Goal: Information Seeking & Learning: Learn about a topic

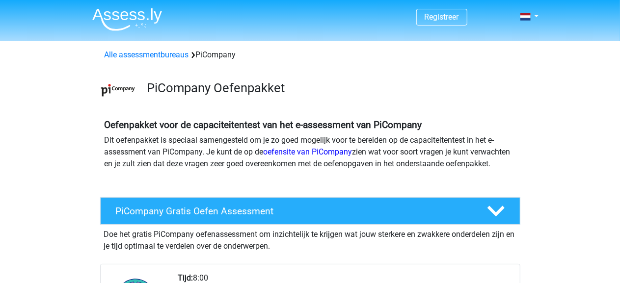
scroll to position [128, 0]
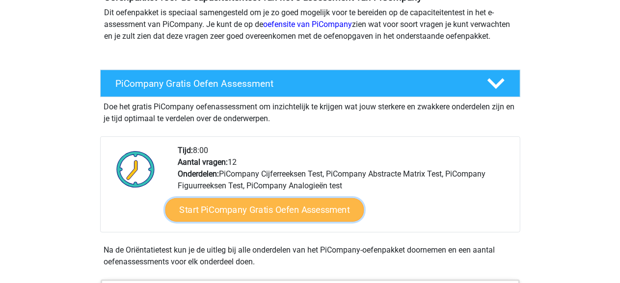
click at [267, 222] on link "Start PiCompany Gratis Oefen Assessment" at bounding box center [264, 210] width 199 height 24
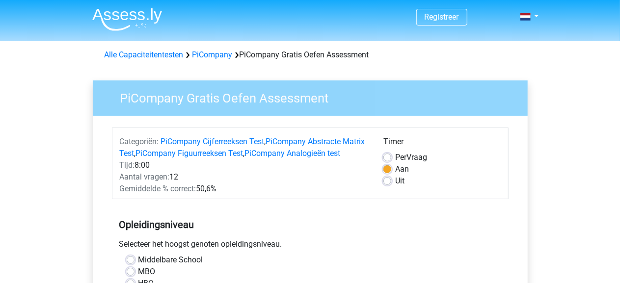
scroll to position [128, 0]
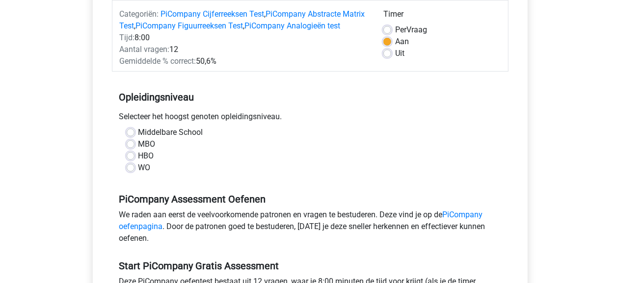
click at [126, 167] on div "Middelbare School MBO HBO WO" at bounding box center [310, 150] width 382 height 47
click at [135, 162] on div "HBO" at bounding box center [310, 156] width 367 height 12
click at [139, 162] on label "HBO" at bounding box center [147, 156] width 16 height 12
click at [132, 160] on input "HBO" at bounding box center [131, 155] width 8 height 10
radio input "true"
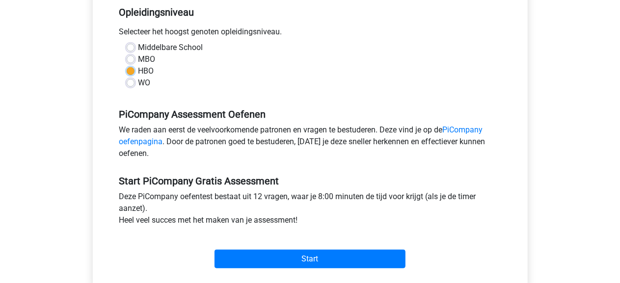
scroll to position [255, 0]
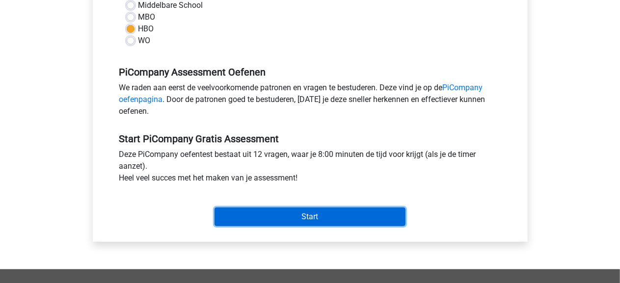
click at [283, 226] on input "Start" at bounding box center [310, 217] width 191 height 19
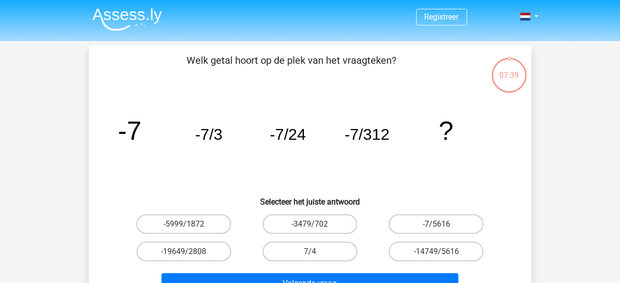
scroll to position [42, 0]
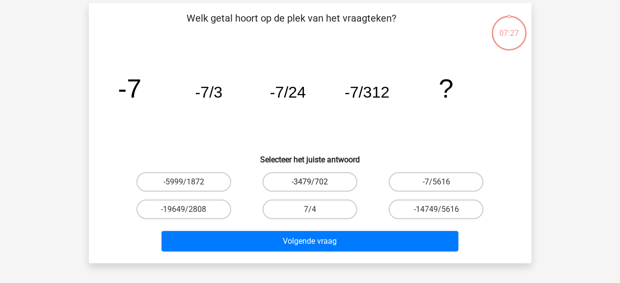
click at [312, 181] on label "-3479/702" at bounding box center [310, 182] width 95 height 20
click at [312, 182] on input "-3479/702" at bounding box center [313, 185] width 6 height 6
radio input "true"
click at [205, 205] on label "-19649/2808" at bounding box center [184, 210] width 95 height 20
click at [190, 210] on input "-19649/2808" at bounding box center [187, 213] width 6 height 6
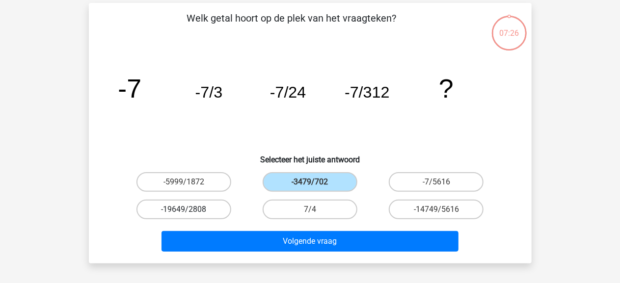
radio input "true"
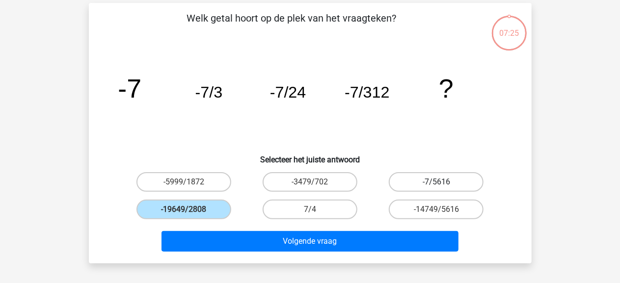
click at [462, 185] on label "-7/5616" at bounding box center [436, 182] width 95 height 20
click at [443, 185] on input "-7/5616" at bounding box center [440, 185] width 6 height 6
radio input "true"
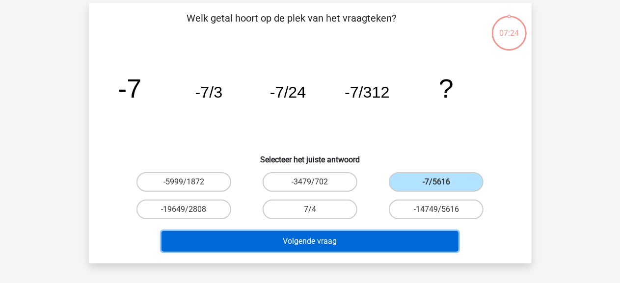
click at [396, 240] on button "Volgende vraag" at bounding box center [310, 241] width 297 height 21
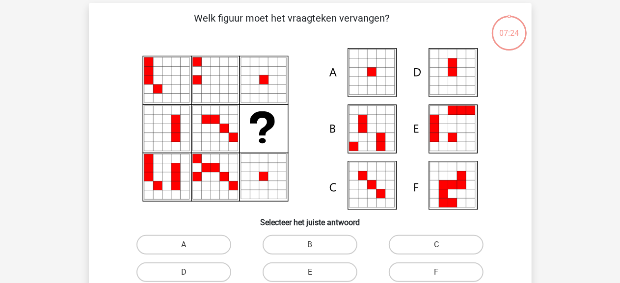
scroll to position [45, 0]
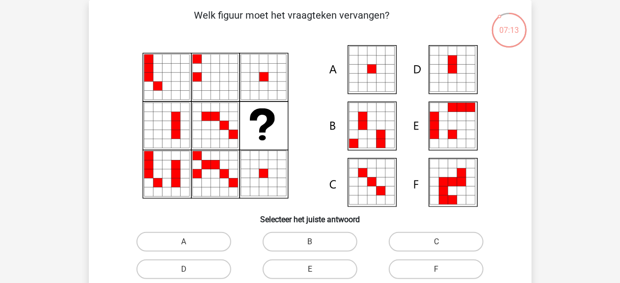
click at [462, 75] on icon at bounding box center [461, 78] width 9 height 9
click at [453, 58] on icon at bounding box center [452, 60] width 9 height 9
click at [190, 270] on input "D" at bounding box center [187, 273] width 6 height 6
radio input "true"
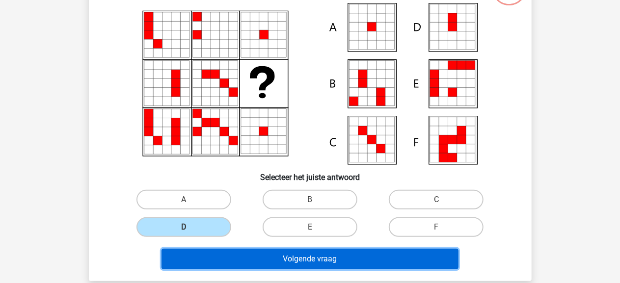
click at [237, 252] on button "Volgende vraag" at bounding box center [310, 259] width 297 height 21
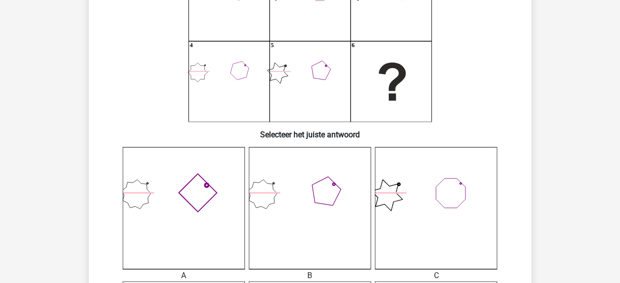
scroll to position [215, 0]
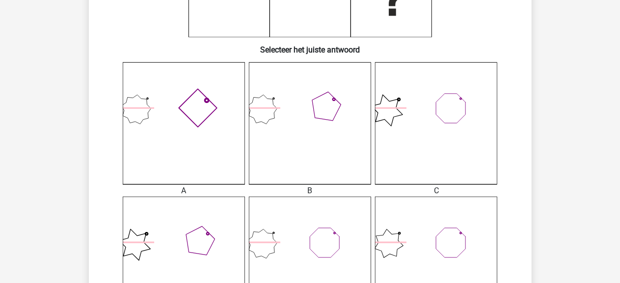
click at [332, 150] on icon at bounding box center [310, 123] width 122 height 122
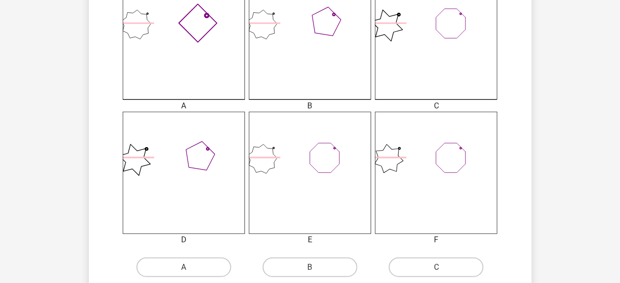
scroll to position [343, 0]
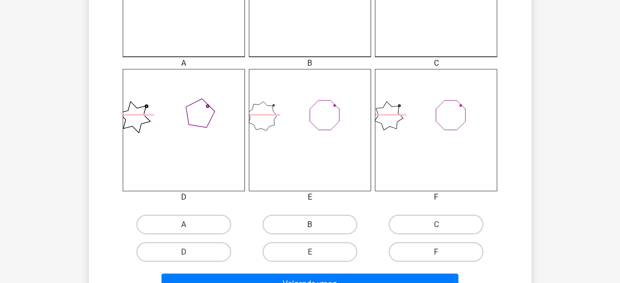
click at [310, 218] on label "B" at bounding box center [310, 225] width 95 height 20
click at [310, 225] on input "B" at bounding box center [313, 228] width 6 height 6
radio input "true"
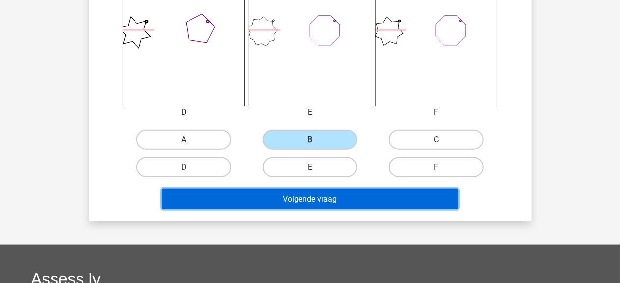
click at [339, 193] on button "Volgende vraag" at bounding box center [310, 199] width 297 height 21
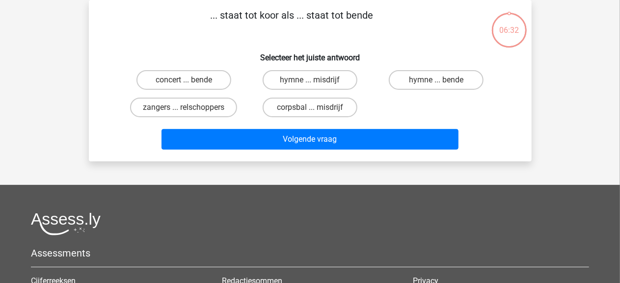
scroll to position [0, 0]
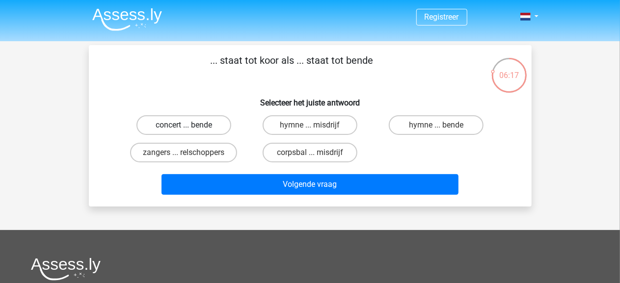
click at [194, 125] on label "concert ... bende" at bounding box center [184, 125] width 95 height 20
click at [190, 125] on input "concert ... bende" at bounding box center [187, 128] width 6 height 6
radio input "true"
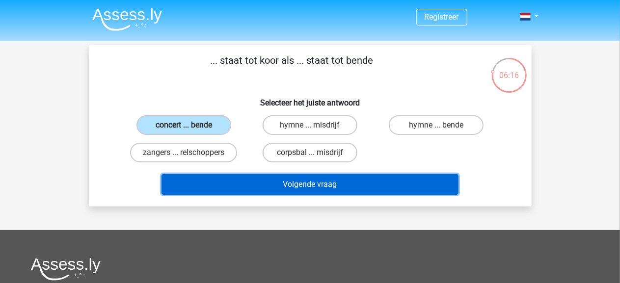
click at [306, 187] on button "Volgende vraag" at bounding box center [310, 184] width 297 height 21
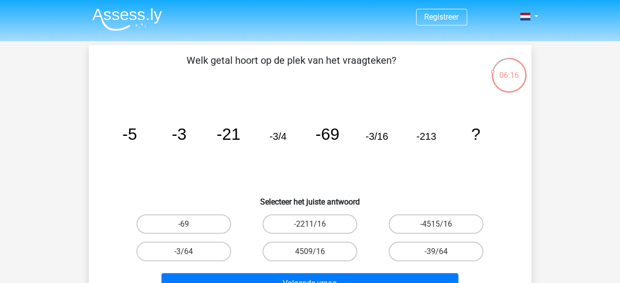
scroll to position [45, 0]
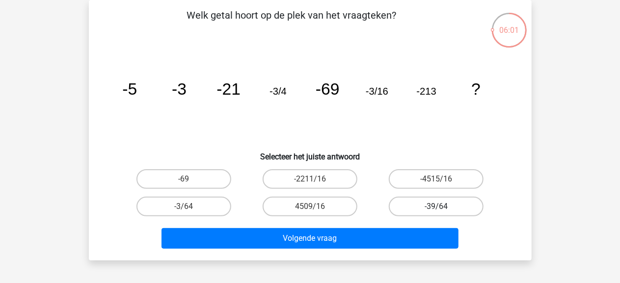
click at [407, 211] on label "-39/64" at bounding box center [436, 207] width 95 height 20
click at [437, 211] on input "-39/64" at bounding box center [440, 210] width 6 height 6
radio input "true"
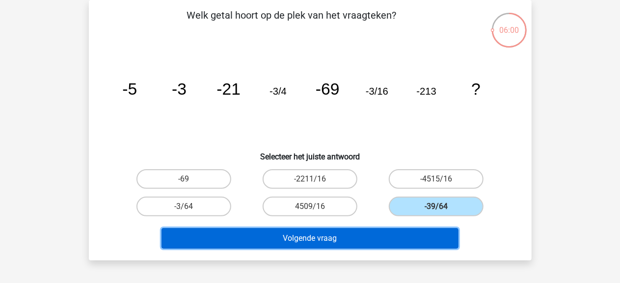
click at [383, 239] on button "Volgende vraag" at bounding box center [310, 238] width 297 height 21
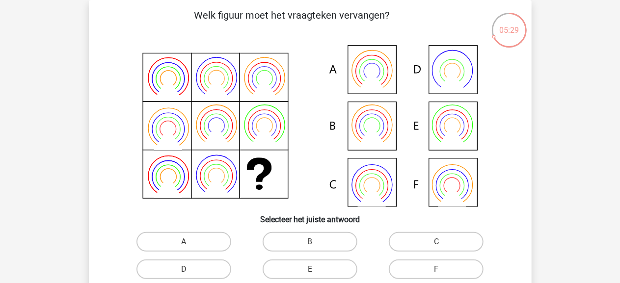
scroll to position [87, 0]
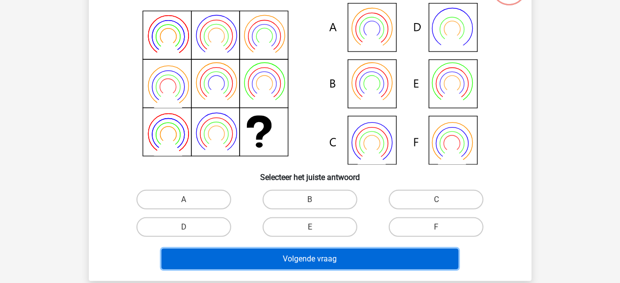
click at [330, 265] on button "Volgende vraag" at bounding box center [310, 259] width 297 height 21
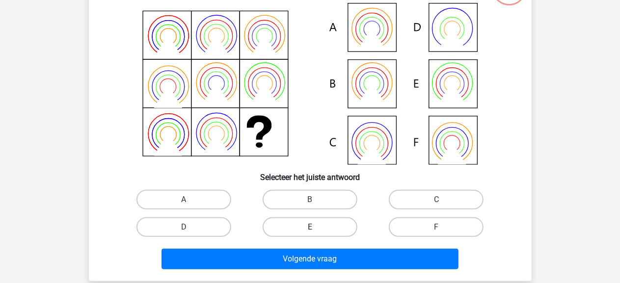
click at [332, 230] on label "E" at bounding box center [310, 228] width 95 height 20
click at [316, 230] on input "E" at bounding box center [313, 230] width 6 height 6
radio input "true"
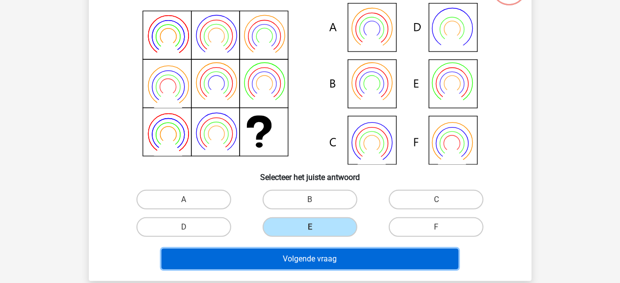
click at [319, 266] on button "Volgende vraag" at bounding box center [310, 259] width 297 height 21
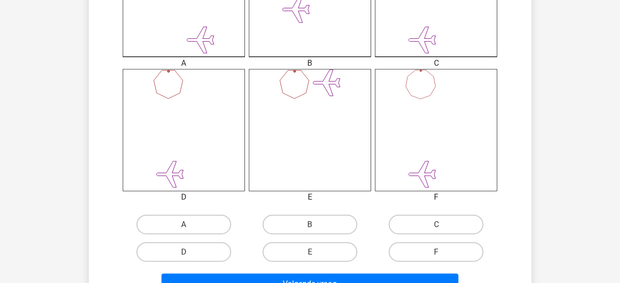
scroll to position [385, 0]
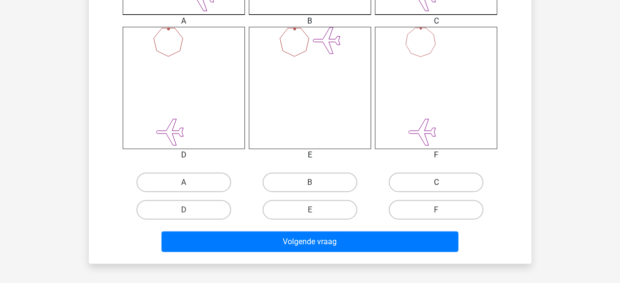
click at [418, 184] on label "C" at bounding box center [436, 183] width 95 height 20
click at [437, 184] on input "C" at bounding box center [440, 186] width 6 height 6
radio input "true"
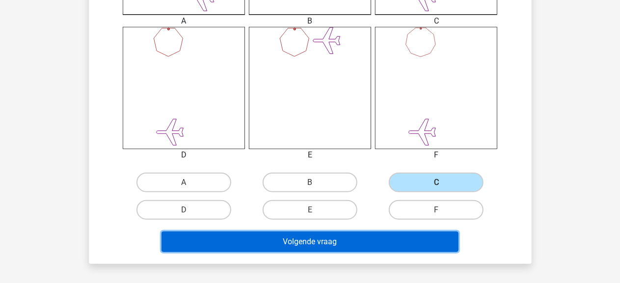
click at [393, 236] on button "Volgende vraag" at bounding box center [310, 242] width 297 height 21
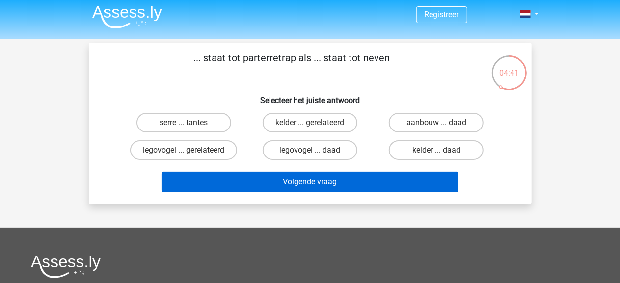
scroll to position [0, 0]
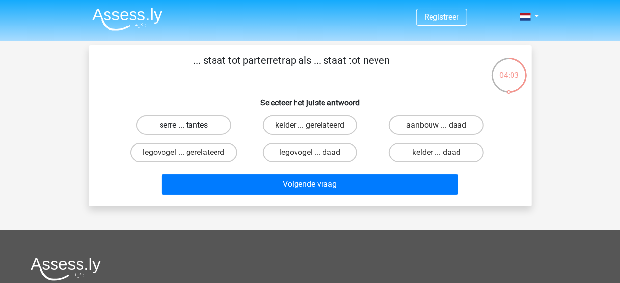
click at [176, 128] on label "serre ... tantes" at bounding box center [184, 125] width 95 height 20
click at [184, 128] on input "serre ... tantes" at bounding box center [187, 128] width 6 height 6
radio input "true"
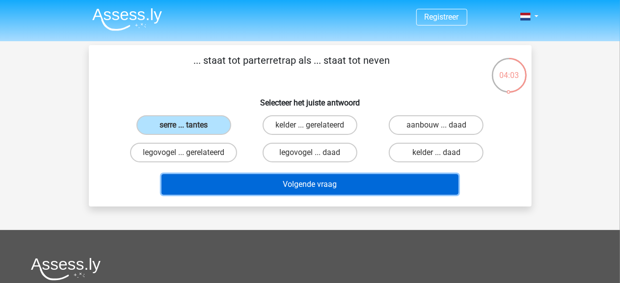
click at [284, 184] on button "Volgende vraag" at bounding box center [310, 184] width 297 height 21
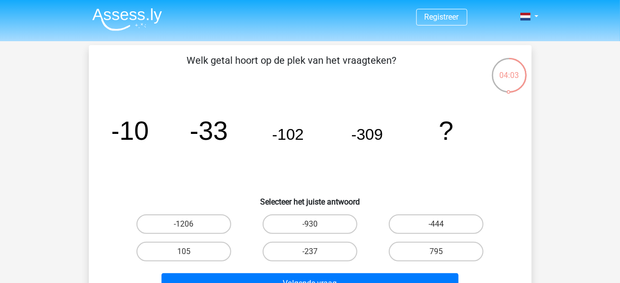
scroll to position [45, 0]
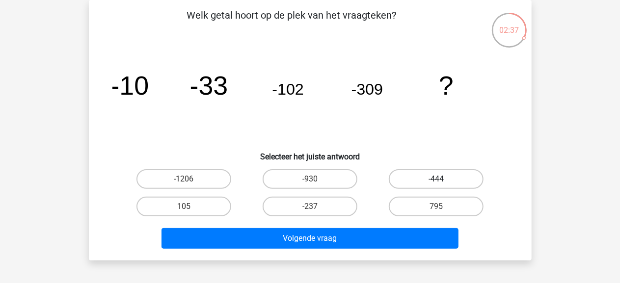
click at [448, 178] on label "-444" at bounding box center [436, 179] width 95 height 20
click at [443, 179] on input "-444" at bounding box center [440, 182] width 6 height 6
radio input "true"
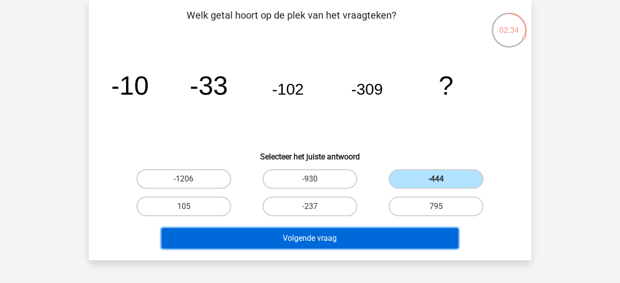
click at [372, 239] on button "Volgende vraag" at bounding box center [310, 238] width 297 height 21
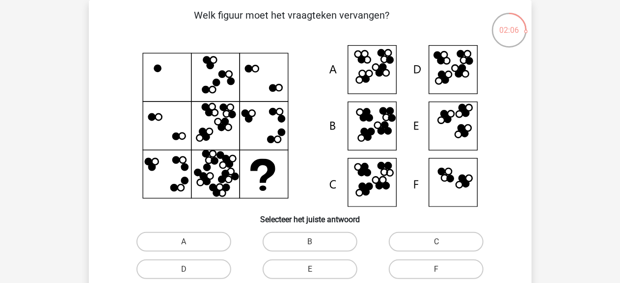
scroll to position [87, 0]
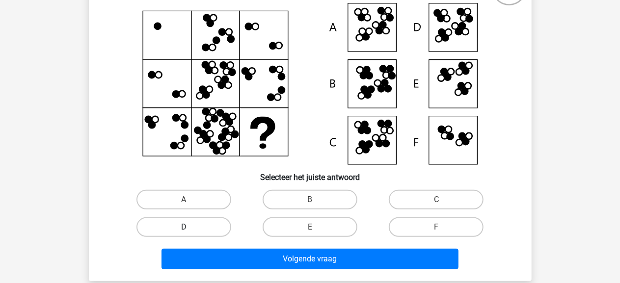
click at [224, 226] on label "D" at bounding box center [184, 228] width 95 height 20
click at [190, 227] on input "D" at bounding box center [187, 230] width 6 height 6
radio input "true"
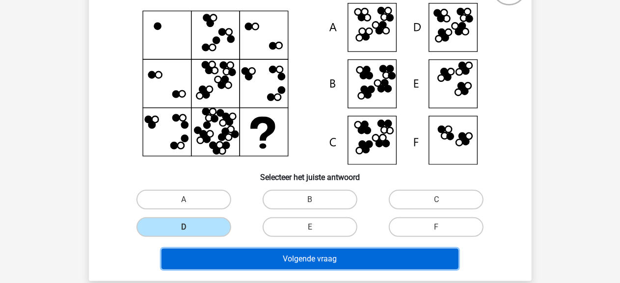
click at [320, 257] on button "Volgende vraag" at bounding box center [310, 259] width 297 height 21
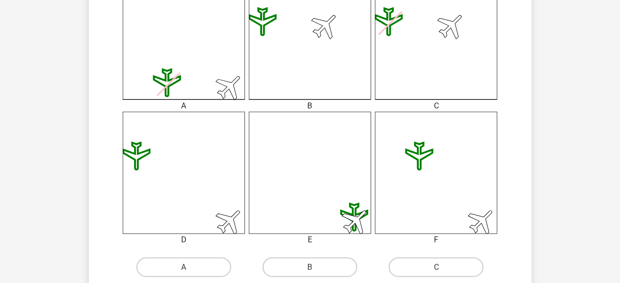
scroll to position [343, 0]
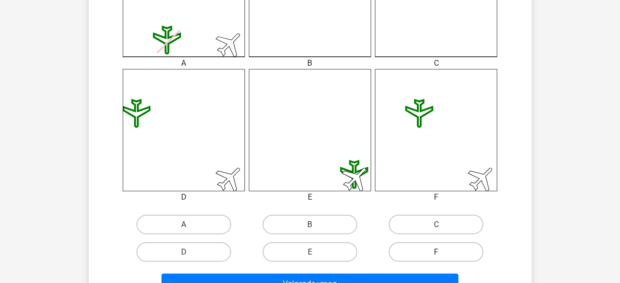
click at [420, 256] on label "F" at bounding box center [436, 253] width 95 height 20
click at [437, 256] on input "F" at bounding box center [440, 256] width 6 height 6
radio input "true"
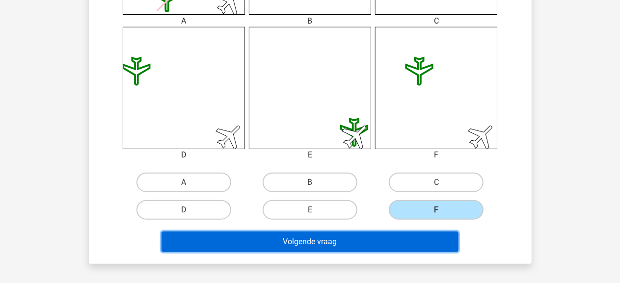
click at [408, 240] on button "Volgende vraag" at bounding box center [310, 242] width 297 height 21
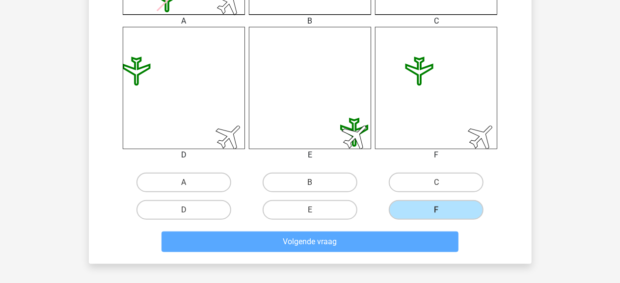
scroll to position [45, 0]
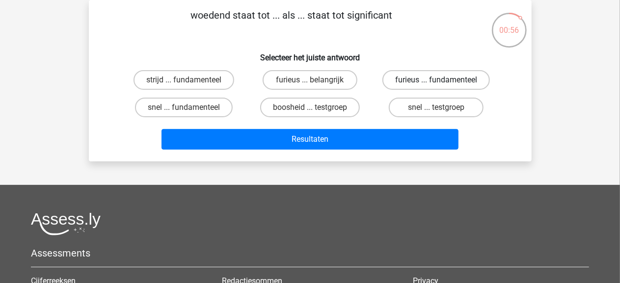
click at [417, 83] on label "furieus ... fundamenteel" at bounding box center [437, 80] width 108 height 20
click at [437, 83] on input "furieus ... fundamenteel" at bounding box center [440, 83] width 6 height 6
radio input "true"
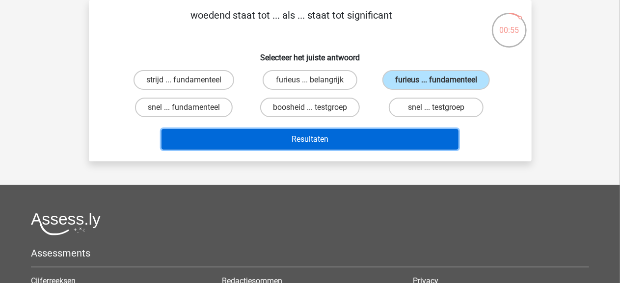
click at [379, 137] on button "Resultaten" at bounding box center [310, 139] width 297 height 21
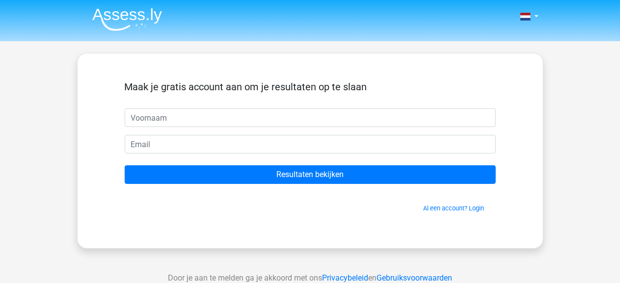
click at [316, 123] on input "text" at bounding box center [310, 118] width 371 height 19
click at [248, 122] on input "text" at bounding box center [310, 118] width 371 height 19
type input "ilke"
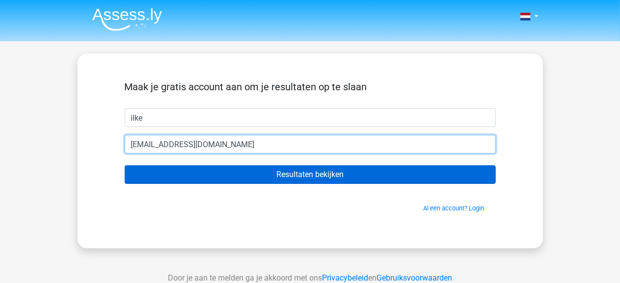
type input "[EMAIL_ADDRESS][DOMAIN_NAME]"
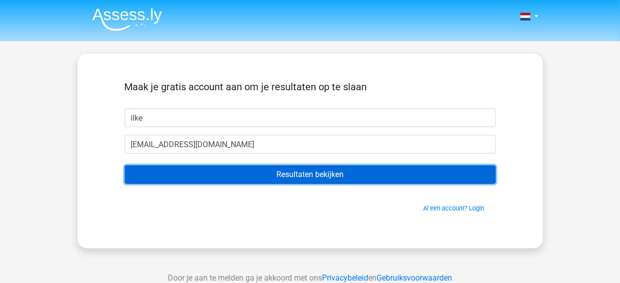
click at [295, 174] on input "Resultaten bekijken" at bounding box center [310, 175] width 371 height 19
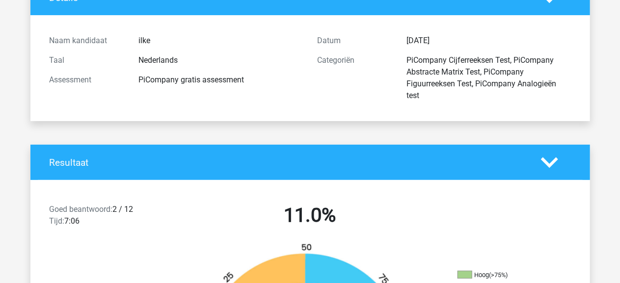
scroll to position [213, 0]
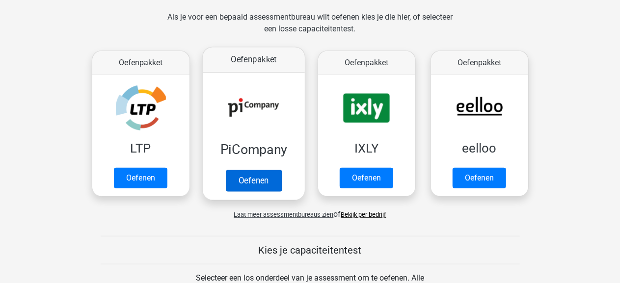
scroll to position [298, 0]
